Goal: Task Accomplishment & Management: Manage account settings

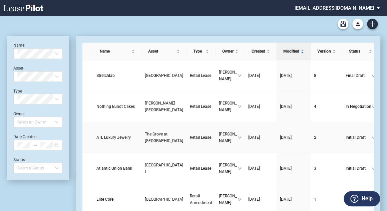
click at [107, 135] on span "ATL Luxury Jewelry" at bounding box center [113, 137] width 34 height 5
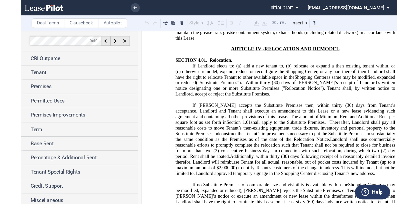
scroll to position [3309, 0]
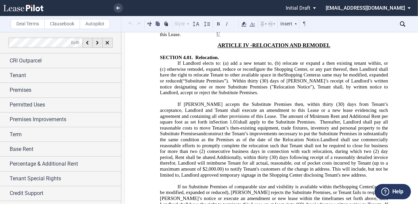
drag, startPoint x: 175, startPoint y: 114, endPoint x: 384, endPoint y: 168, distance: 215.0
drag, startPoint x: 223, startPoint y: 133, endPoint x: 299, endPoint y: 158, distance: 80.3
drag, startPoint x: 386, startPoint y: 168, endPoint x: 176, endPoint y: 126, distance: 214.0
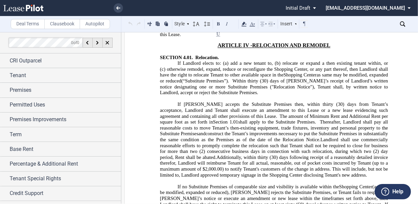
copy span "In the event Landlord remodels the facade or signage of the Shopping Center, or…"
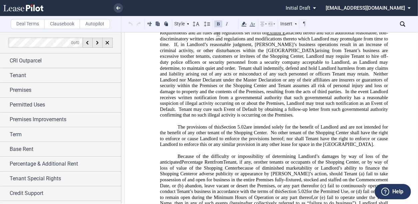
scroll to position [3735, 0]
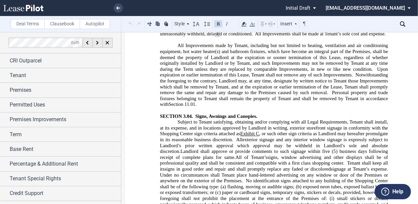
scroll to position [2668, 0]
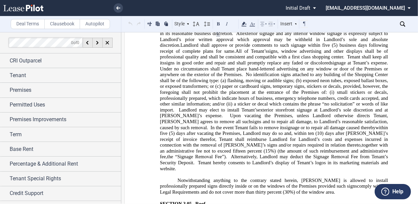
click at [335, 189] on span at bounding box center [336, 192] width 2 height 6
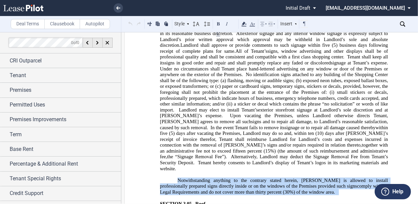
drag, startPoint x: 175, startPoint y: 72, endPoint x: 305, endPoint y: 85, distance: 130.4
click at [305, 177] on p "Notwithstanding anything to the contrary stated herein, Tenant is allowed to in…" at bounding box center [274, 186] width 228 height 18
click at [225, 183] on span "comply with all Legal Requirements and do not cover more than thirty percent (3…" at bounding box center [274, 188] width 229 height 11
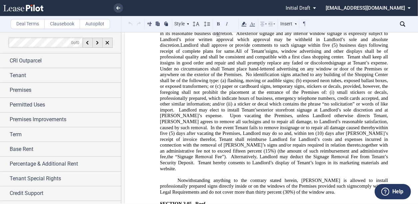
click at [310, 177] on p "Notwithstanding anything to the contrary stated herein, Tenant is allowed to in…" at bounding box center [274, 186] width 228 height 18
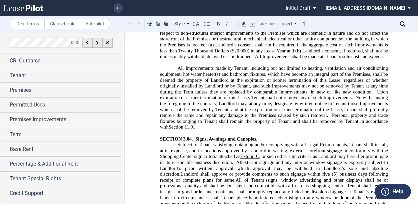
scroll to position [2642, 0]
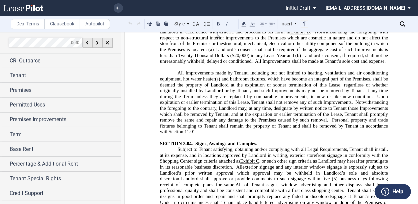
click at [290, 175] on span "Landlord shall approve or provide comments to such signage within five (5) busi…" at bounding box center [274, 180] width 229 height 11
click at [249, 175] on span "Landlord shall approve or provide comments to site specific signage within five…" at bounding box center [274, 180] width 229 height 11
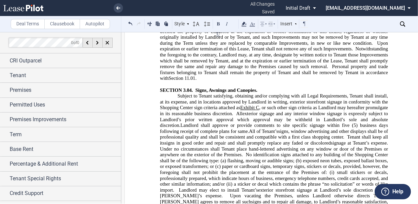
scroll to position [2615, 0]
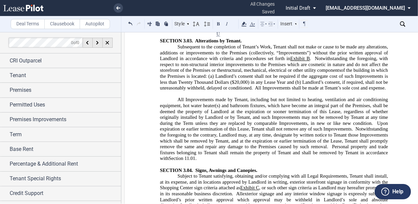
drag, startPoint x: 249, startPoint y: 113, endPoint x: 185, endPoint y: 108, distance: 64.3
click at [185, 202] on span "Landlord shall approve or provide comments to site specific signage within five…" at bounding box center [274, 207] width 229 height 11
drag, startPoint x: 183, startPoint y: 108, endPoint x: 247, endPoint y: 112, distance: 63.9
click at [247, 202] on span "Landlord shall approve or provide comments to site specific signage within five…" at bounding box center [274, 207] width 229 height 11
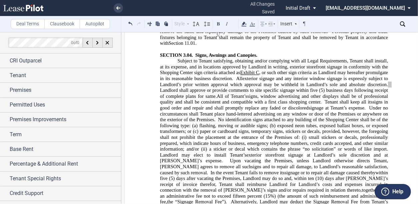
scroll to position [2748, 0]
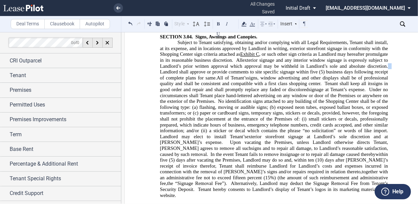
drag, startPoint x: 303, startPoint y: 119, endPoint x: 287, endPoint y: 115, distance: 15.9
drag, startPoint x: 177, startPoint y: 96, endPoint x: 316, endPoint y: 108, distance: 139.6
copy span "Notwithstanding anything to the contrary stated herein, Tenant is allowed to in…"
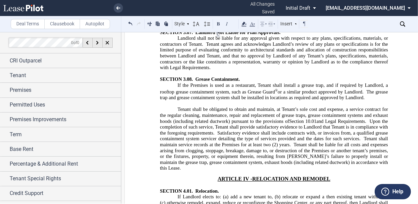
scroll to position [3309, 0]
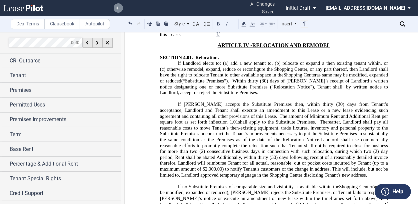
click at [116, 8] on use at bounding box center [118, 7] width 4 height 3
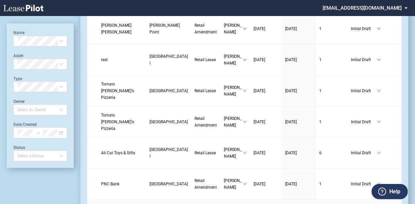
scroll to position [854, 0]
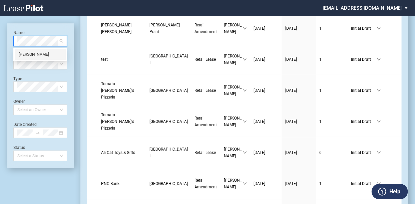
click at [43, 53] on div "Eloise" at bounding box center [40, 54] width 43 height 7
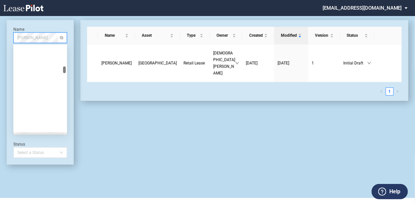
scroll to position [2882, 0]
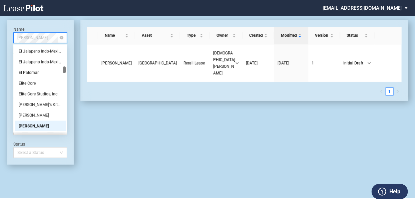
click at [31, 36] on span "Eloise" at bounding box center [40, 38] width 46 height 10
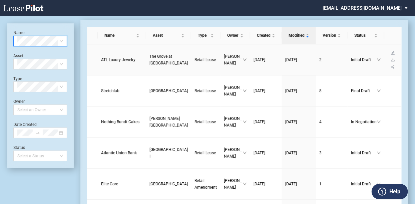
click at [117, 57] on span "ATL Luxury Jewelry" at bounding box center [118, 59] width 34 height 5
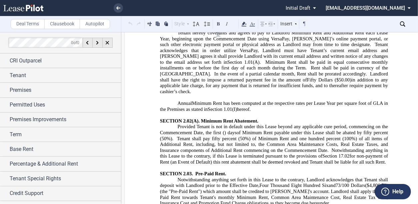
scroll to position [1734, 0]
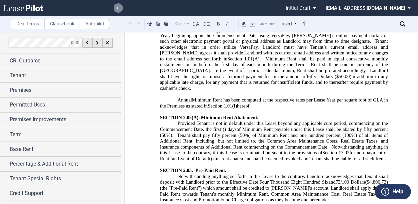
click at [120, 4] on link at bounding box center [118, 7] width 9 height 9
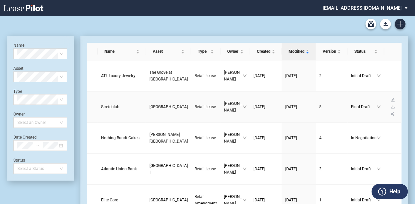
click at [110, 104] on span "Stretchlab" at bounding box center [110, 106] width 18 height 5
